Goal: Information Seeking & Learning: Learn about a topic

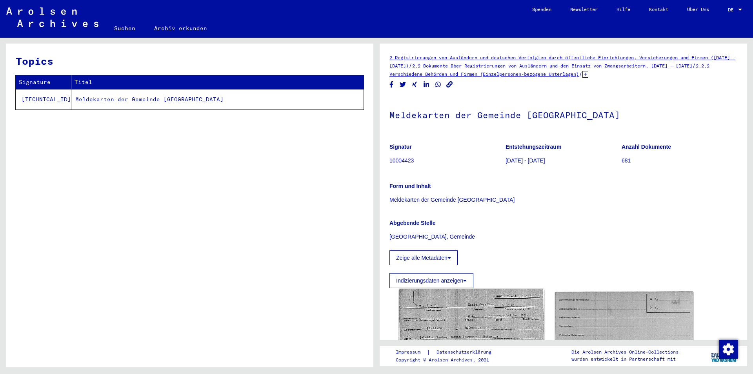
click at [494, 333] on img at bounding box center [472, 336] width 146 height 95
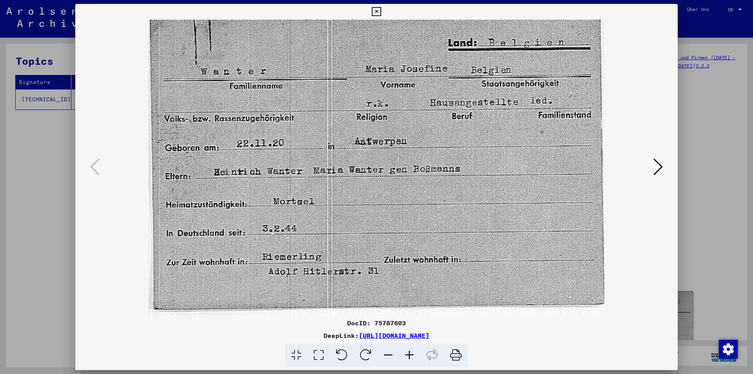
click at [376, 11] on icon at bounding box center [376, 11] width 9 height 9
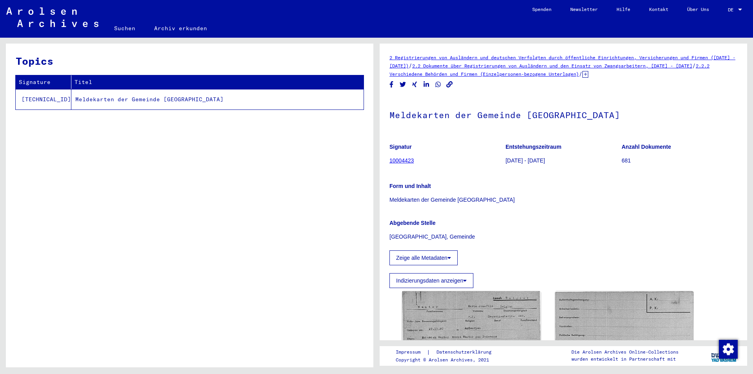
click at [474, 76] on link "2.2.2 Verschiedene Behörden und Firmen (Einzelpersonen-bezogene Unterlagen)" at bounding box center [550, 70] width 320 height 14
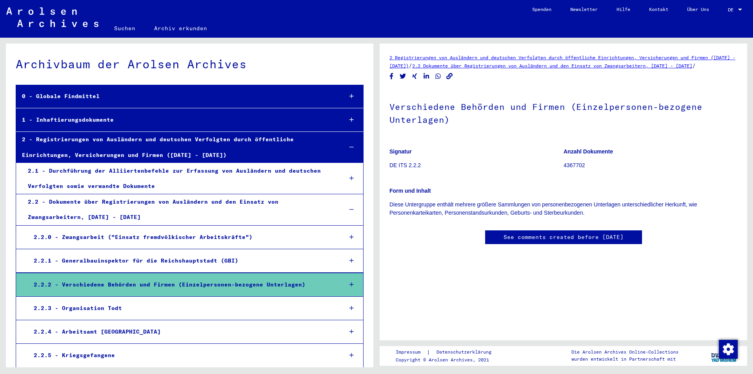
click at [350, 286] on icon at bounding box center [352, 284] width 4 height 5
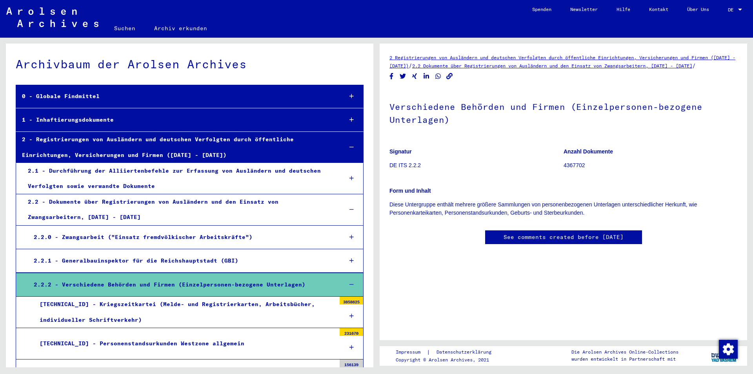
click at [350, 316] on icon at bounding box center [352, 315] width 4 height 5
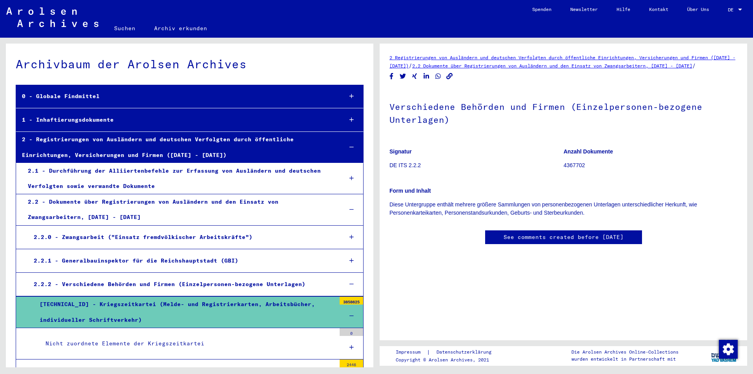
click at [255, 287] on div "2.2.2 - Verschiedene Behörden und Firmen (Einzelpersonen-bezogene Unterlagen)" at bounding box center [182, 284] width 309 height 15
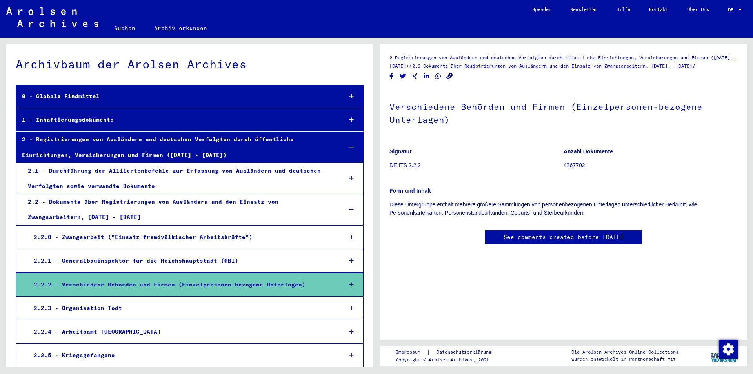
click at [255, 287] on div "2.2.2 - Verschiedene Behörden und Firmen (Einzelpersonen-bezogene Unterlagen)" at bounding box center [182, 284] width 309 height 15
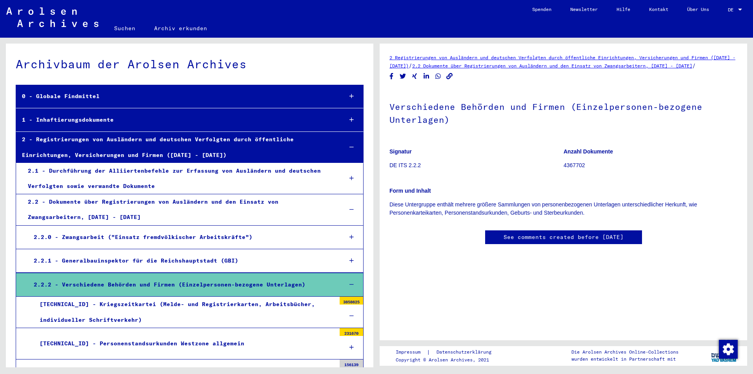
click at [255, 287] on div "2.2.2 - Verschiedene Behörden und Firmen (Einzelpersonen-bezogene Unterlagen)" at bounding box center [182, 284] width 309 height 15
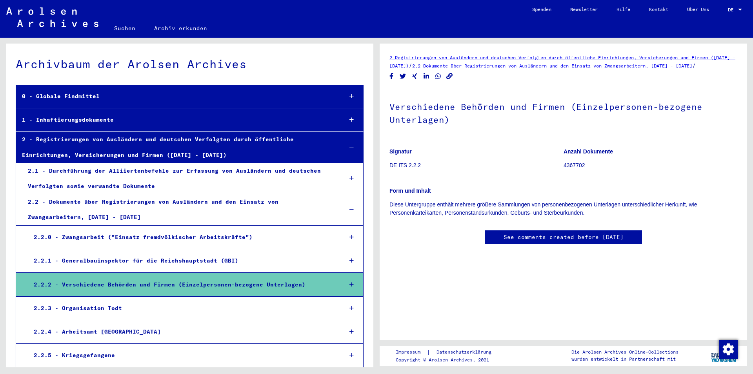
click at [255, 287] on div "2.2.2 - Verschiedene Behörden und Firmen (Einzelpersonen-bezogene Unterlagen)" at bounding box center [182, 284] width 309 height 15
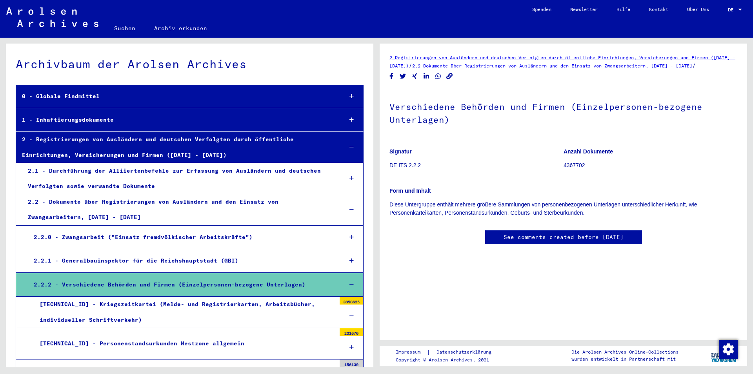
click at [350, 315] on icon at bounding box center [352, 315] width 4 height 5
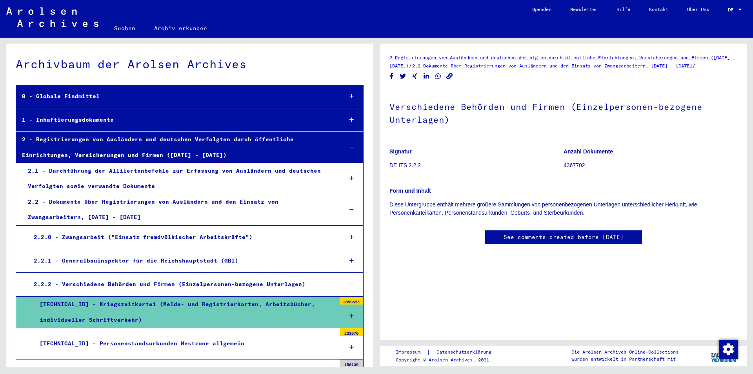
click at [350, 315] on icon at bounding box center [352, 315] width 4 height 5
click at [300, 312] on div "[TECHNICAL_ID] - Kriegszeitkartei (Melde- und Registrierkarten, Arbeitsbücher, …" at bounding box center [185, 312] width 302 height 31
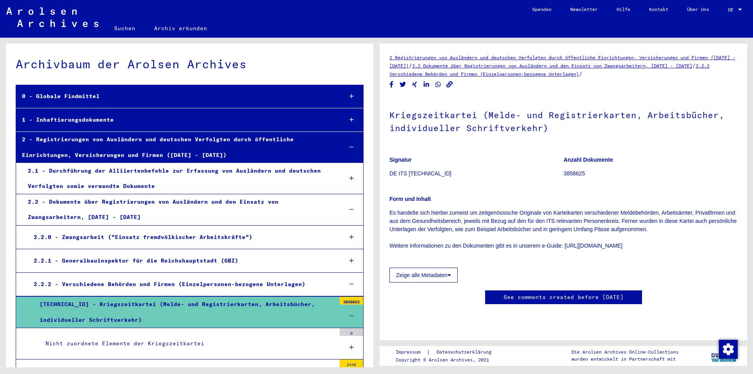
click at [342, 313] on div at bounding box center [352, 315] width 24 height 23
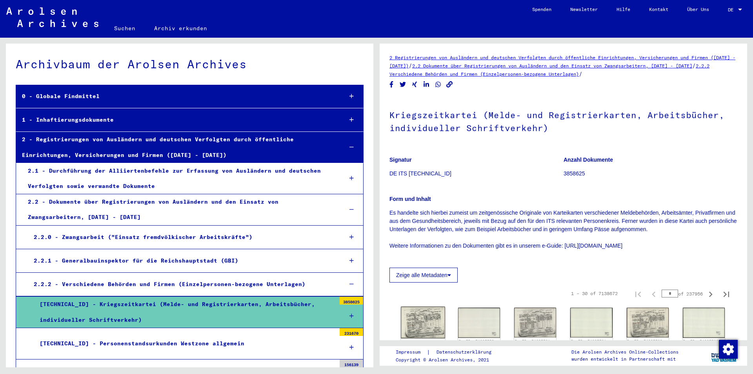
click at [421, 320] on img at bounding box center [423, 323] width 44 height 32
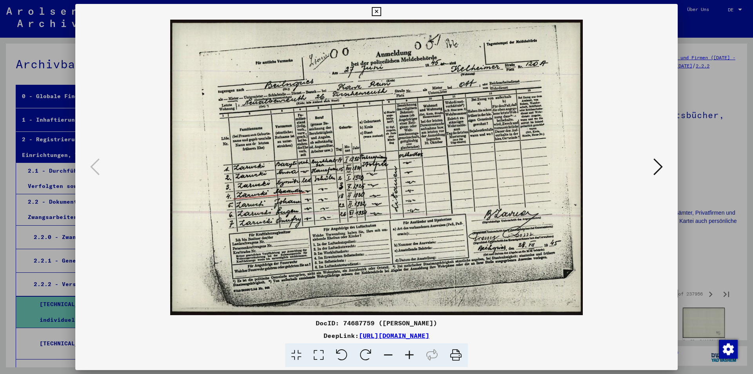
click at [373, 12] on icon at bounding box center [376, 11] width 9 height 9
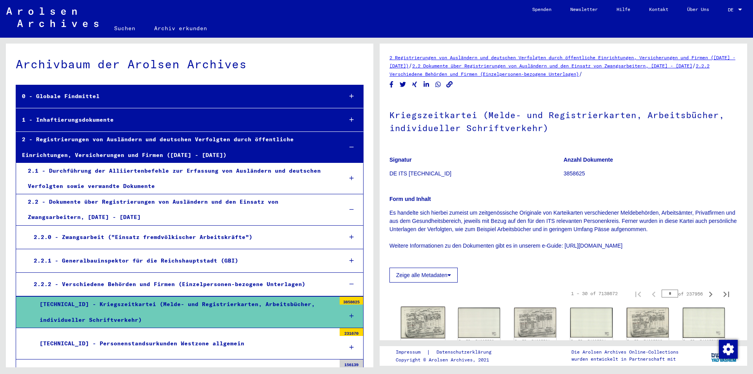
click at [428, 332] on img at bounding box center [423, 323] width 44 height 32
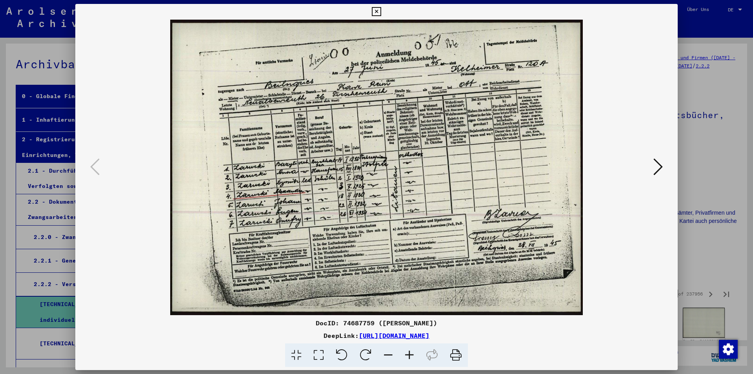
click at [413, 337] on link "[URL][DOMAIN_NAME]" at bounding box center [394, 335] width 71 height 8
